Goal: Find contact information: Obtain details needed to contact an individual or organization

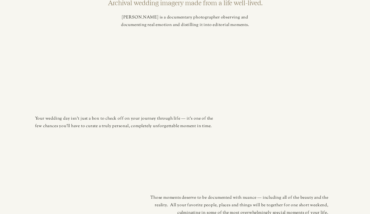
scroll to position [1304, 0]
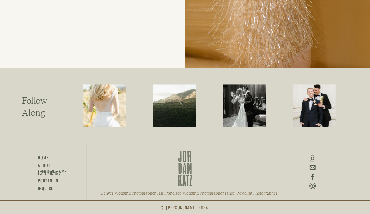
click at [311, 157] on icon at bounding box center [312, 158] width 8 height 9
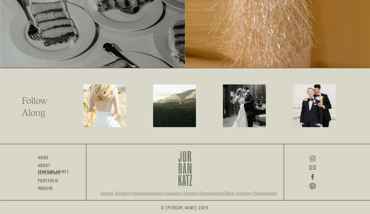
click at [311, 175] on icon at bounding box center [312, 176] width 8 height 9
click at [311, 175] on icon at bounding box center [312, 177] width 3 height 6
click at [313, 177] on icon at bounding box center [312, 176] width 8 height 9
click at [311, 177] on icon at bounding box center [312, 176] width 8 height 9
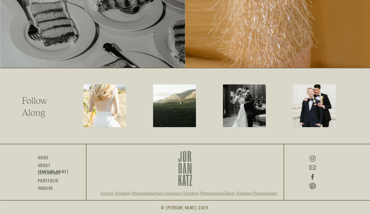
click at [314, 157] on circle at bounding box center [313, 156] width 1 height 1
click at [315, 168] on icon at bounding box center [312, 167] width 8 height 9
click at [310, 174] on icon at bounding box center [312, 176] width 8 height 9
click at [310, 176] on icon at bounding box center [312, 176] width 8 height 9
click at [311, 176] on icon at bounding box center [312, 176] width 8 height 9
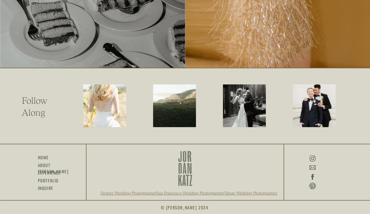
click at [312, 177] on icon at bounding box center [312, 177] width 3 height 6
click at [312, 178] on icon at bounding box center [312, 177] width 3 height 6
click at [310, 184] on icon at bounding box center [312, 186] width 8 height 9
click at [61, 164] on h3 "about [PERSON_NAME]" at bounding box center [53, 165] width 30 height 6
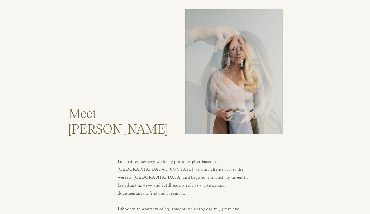
scroll to position [78, 0]
